Goal: Navigation & Orientation: Understand site structure

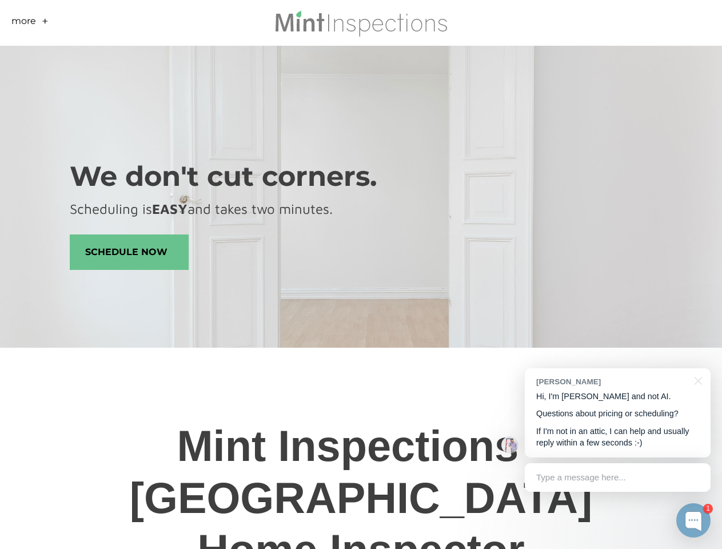
click at [361, 274] on div at bounding box center [361, 276] width 583 height 6
click at [23, 23] on link "More" at bounding box center [23, 23] width 25 height 18
click at [45, 23] on link "-" at bounding box center [44, 23] width 5 height 18
click at [693, 520] on div at bounding box center [693, 520] width 34 height 34
click at [617, 413] on div at bounding box center [603, 312] width 214 height 381
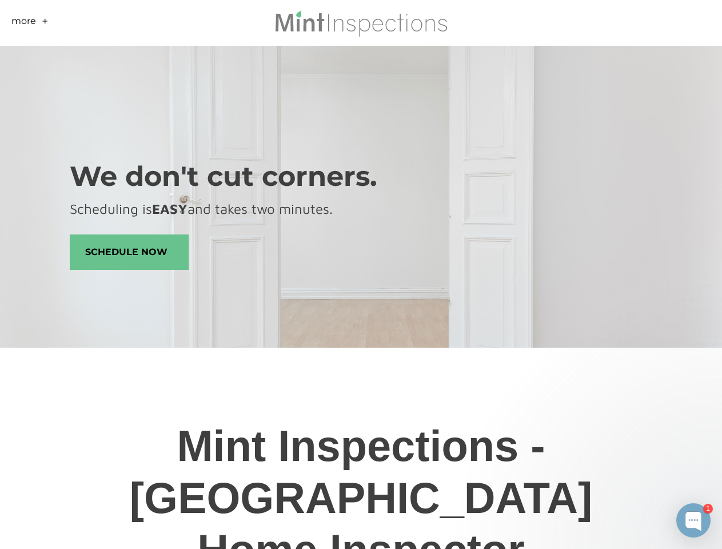
click at [696, 380] on div at bounding box center [603, 389] width 214 height 228
click at [617, 477] on div at bounding box center [603, 389] width 214 height 228
